Goal: Find specific page/section: Find specific page/section

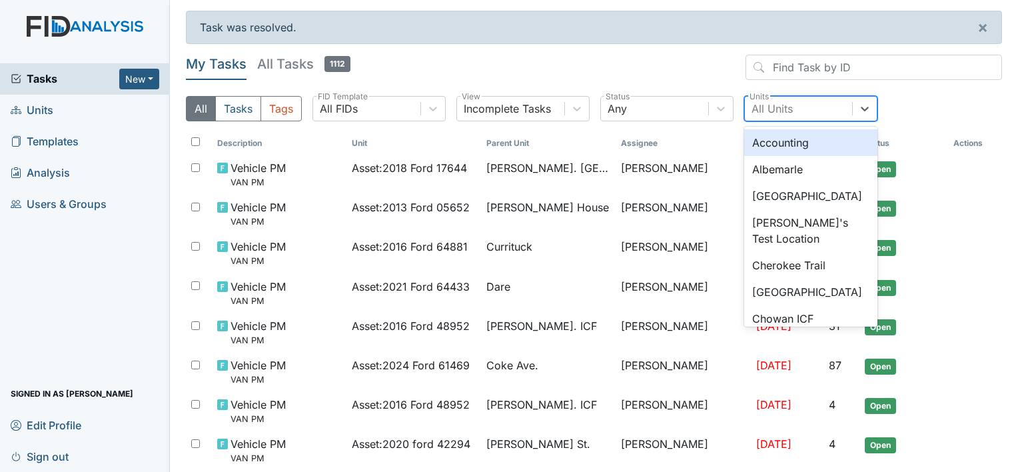
click at [787, 108] on div "All Units" at bounding box center [771, 109] width 41 height 16
click at [784, 168] on div "Albemarle" at bounding box center [810, 169] width 133 height 27
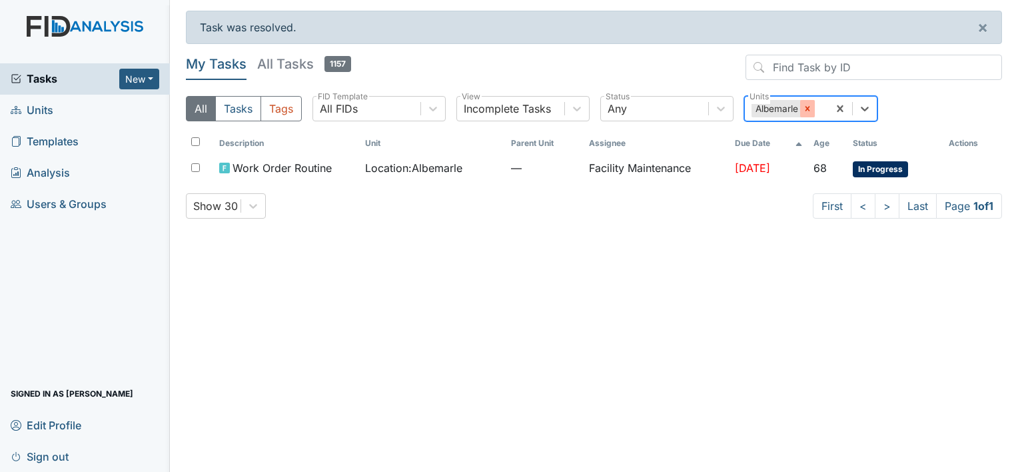
click at [807, 109] on icon at bounding box center [807, 108] width 5 height 5
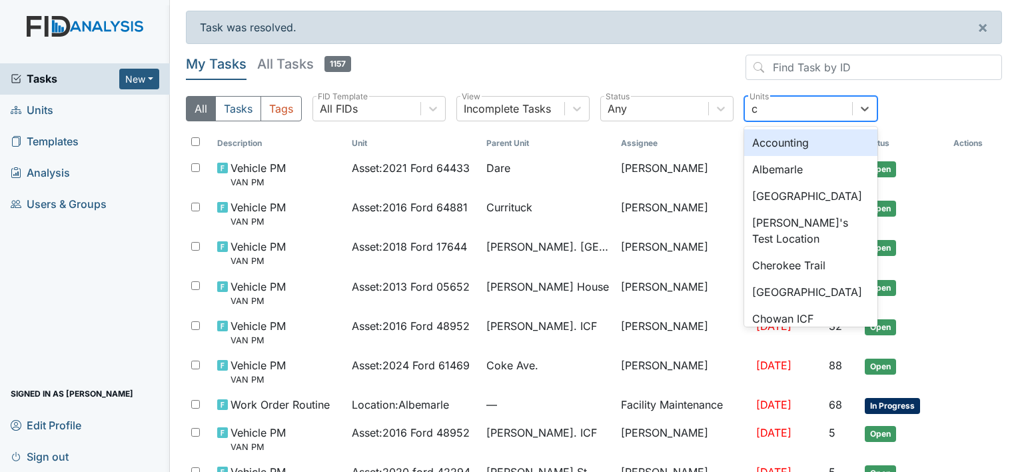
type input "ch"
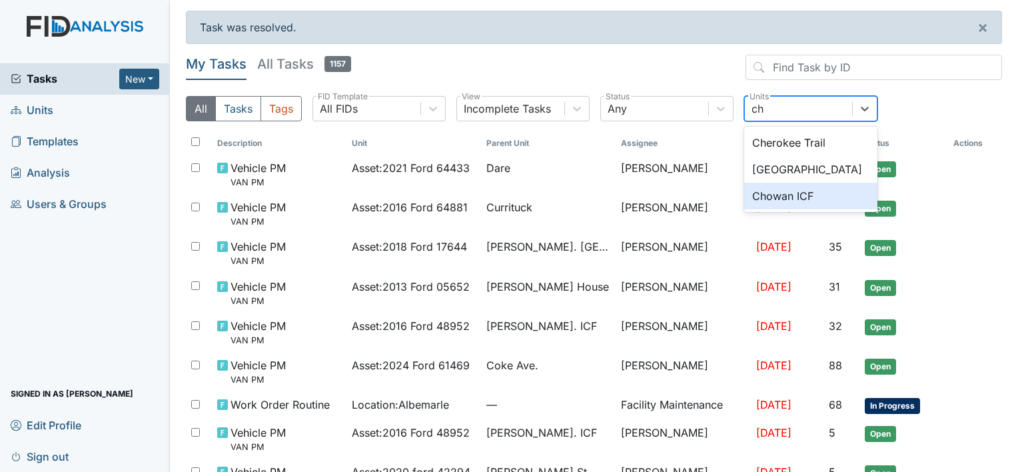
click at [775, 200] on div "Chowan ICF" at bounding box center [810, 196] width 133 height 27
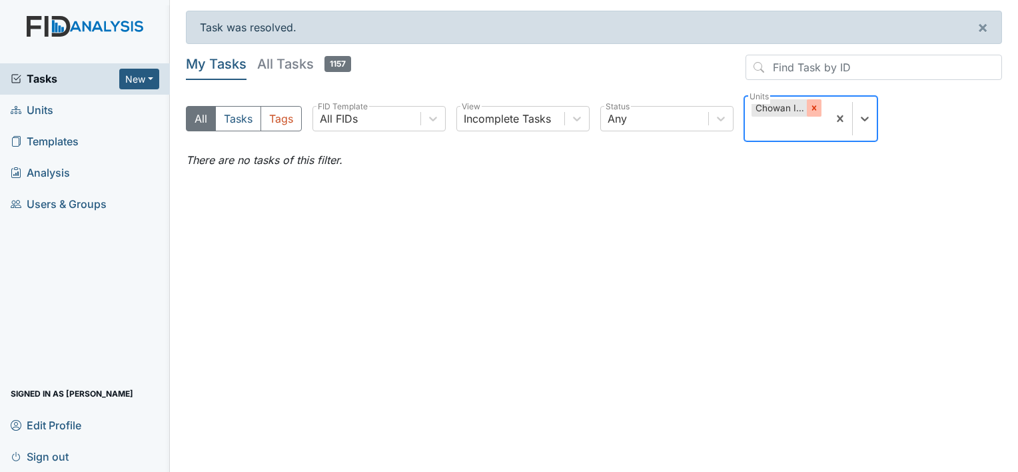
click at [811, 105] on icon at bounding box center [813, 107] width 9 height 9
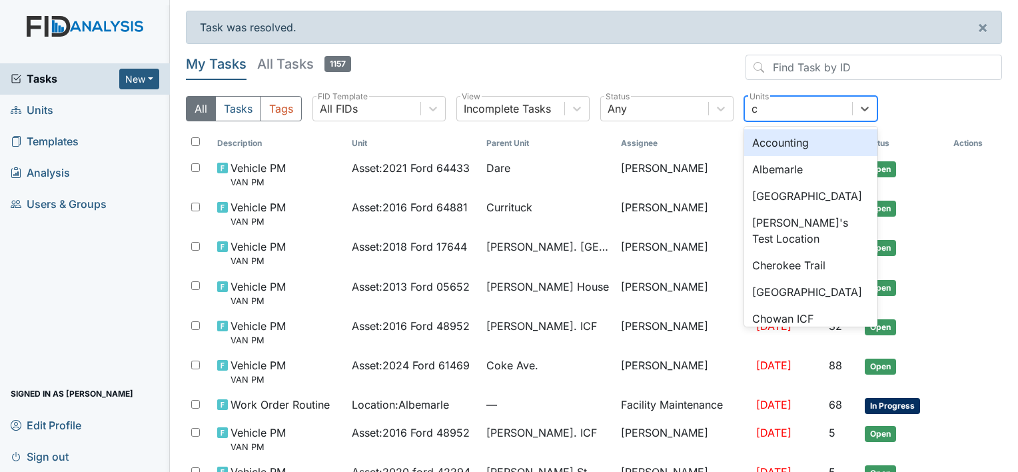
type input "co"
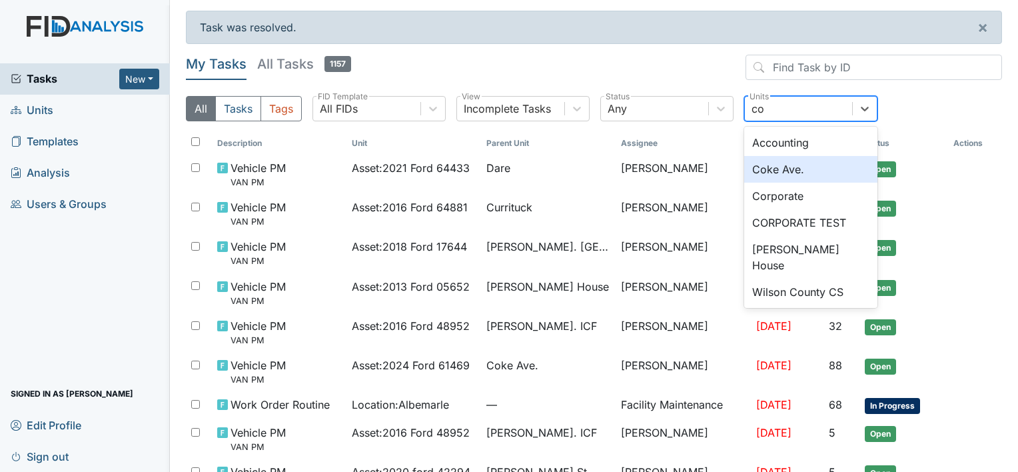
click at [767, 165] on div "Coke Ave." at bounding box center [810, 169] width 133 height 27
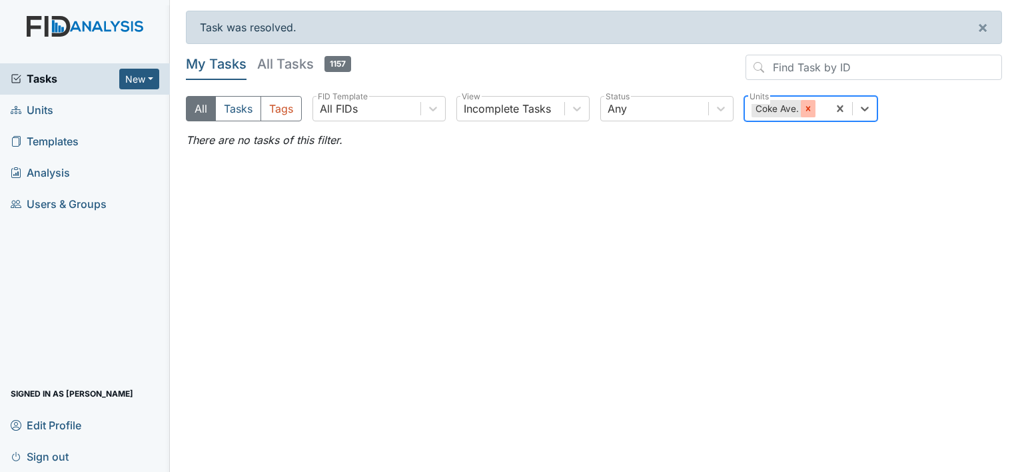
click at [802, 109] on div at bounding box center [808, 108] width 15 height 17
